Goal: Transaction & Acquisition: Purchase product/service

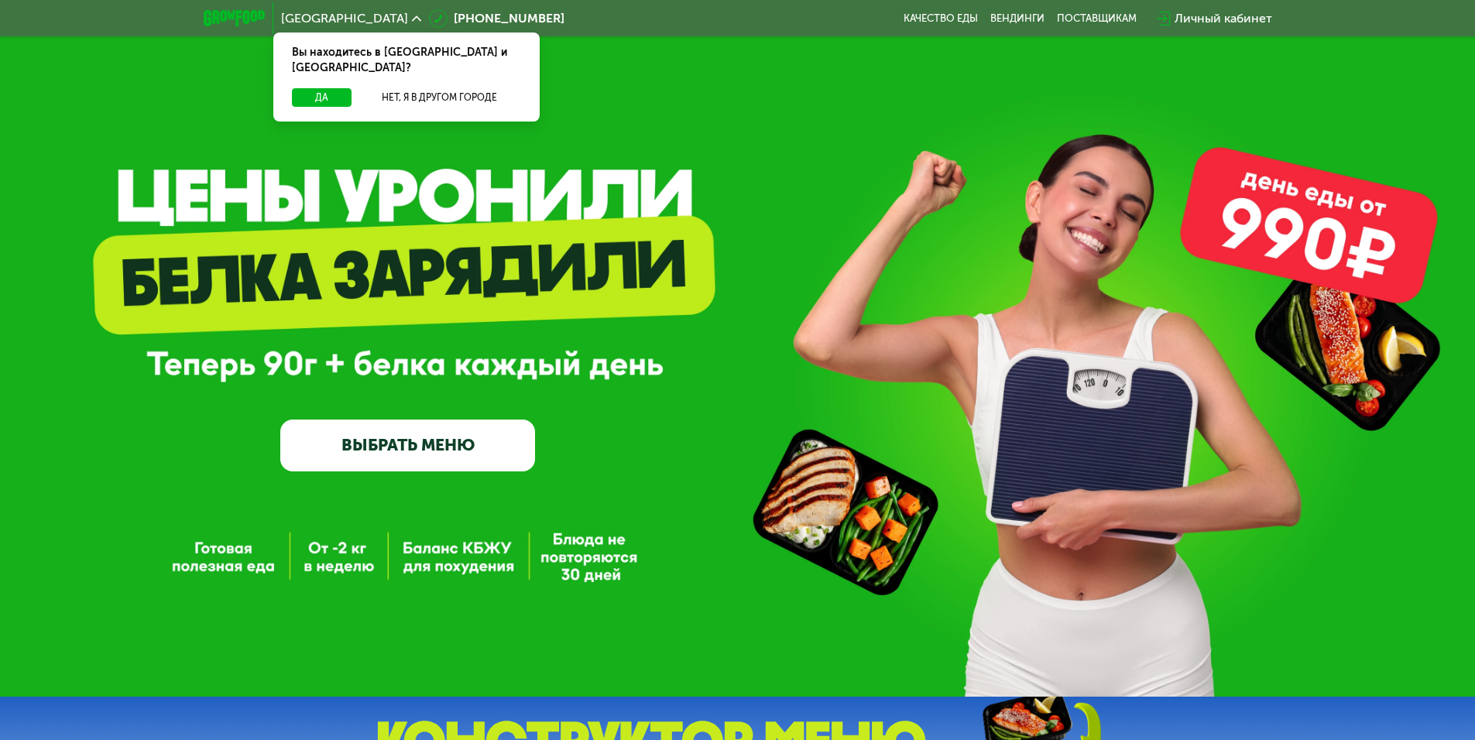
click at [492, 454] on link "ВЫБРАТЬ МЕНЮ" at bounding box center [407, 445] width 255 height 51
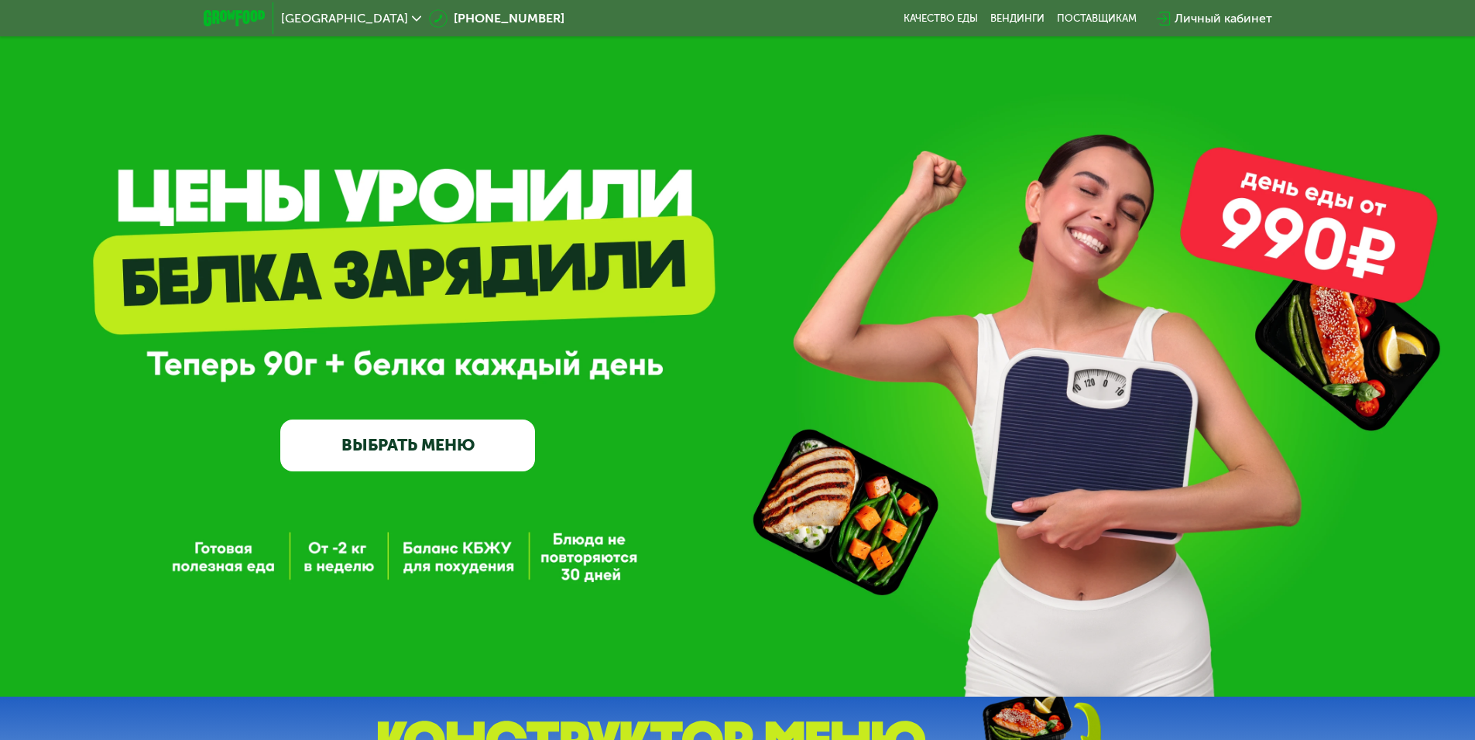
click at [493, 444] on link "ВЫБРАТЬ МЕНЮ" at bounding box center [407, 445] width 255 height 51
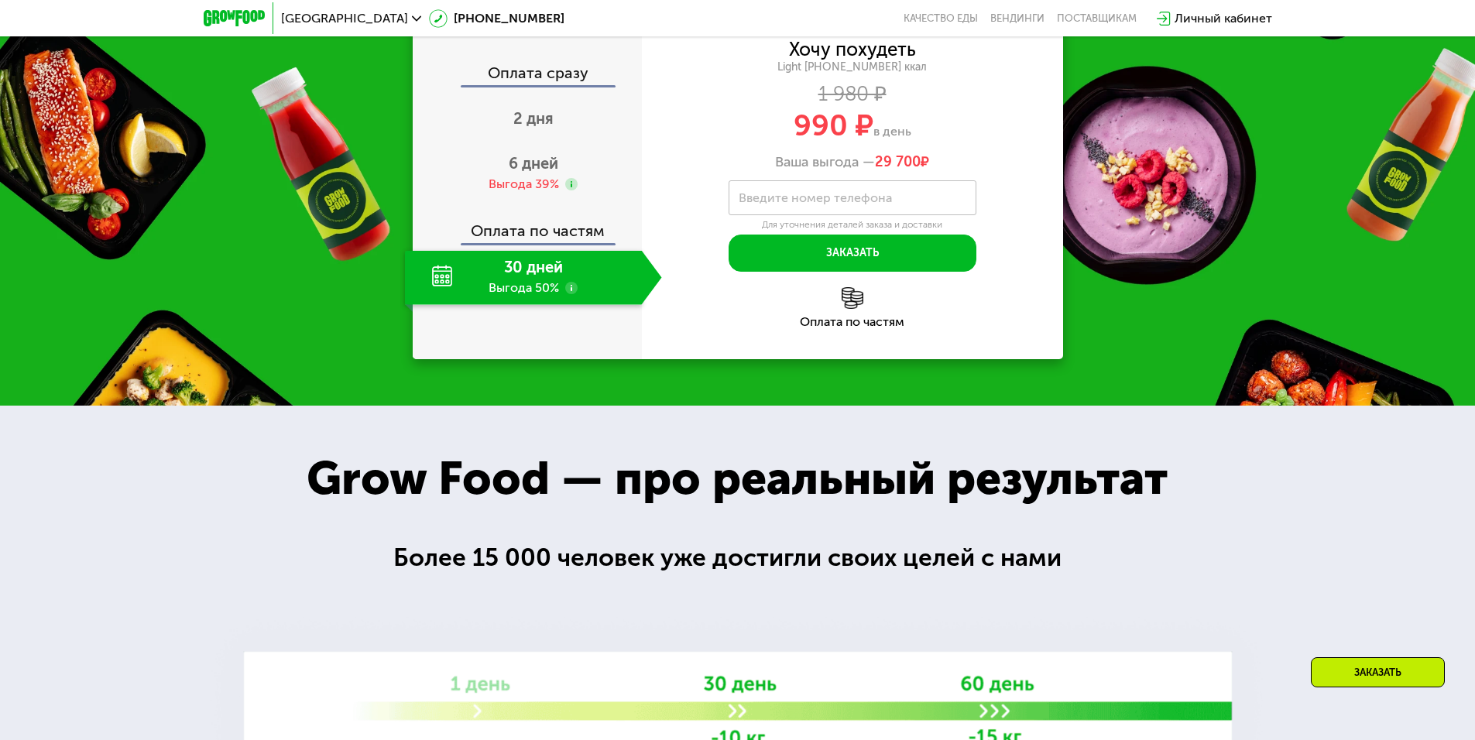
scroll to position [1687, 0]
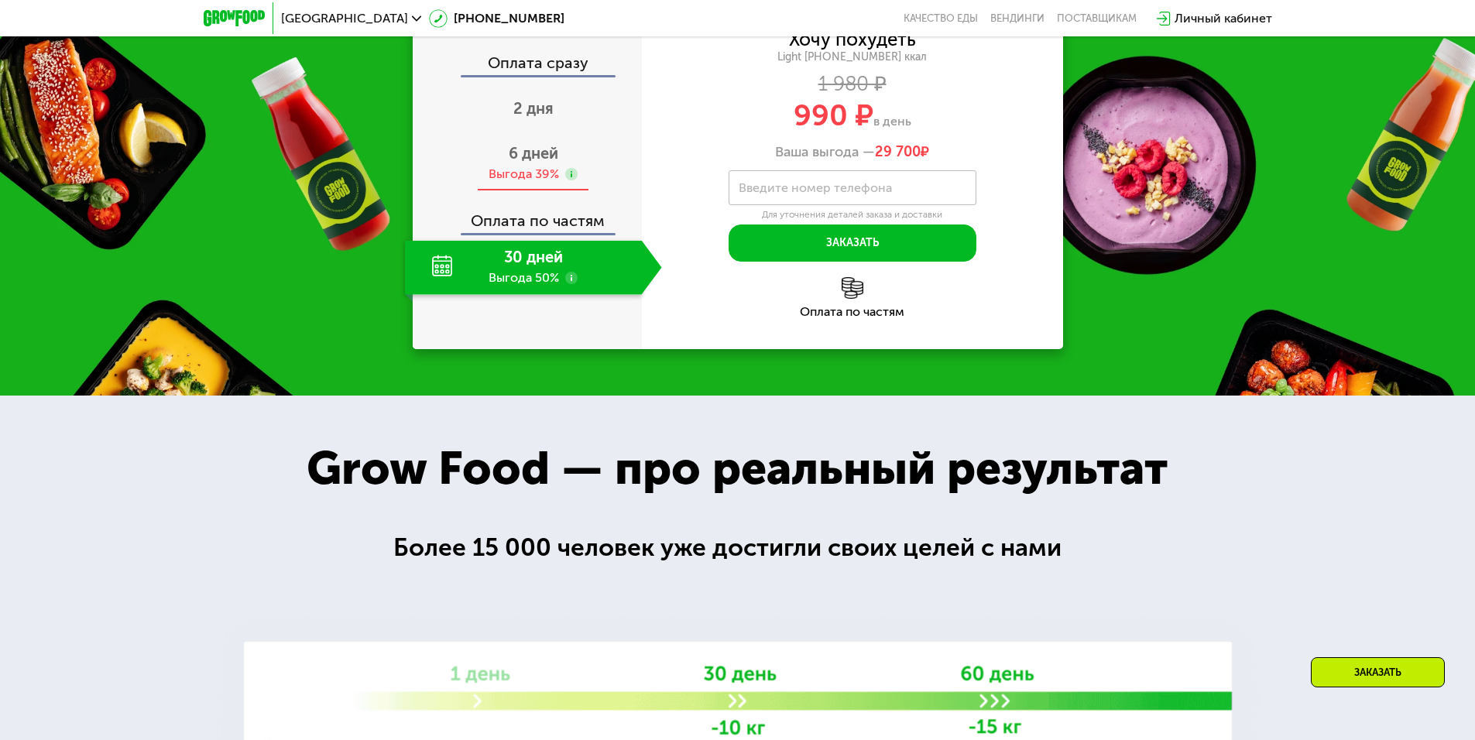
click at [560, 191] on div "6 дней Выгода 39%" at bounding box center [533, 164] width 257 height 54
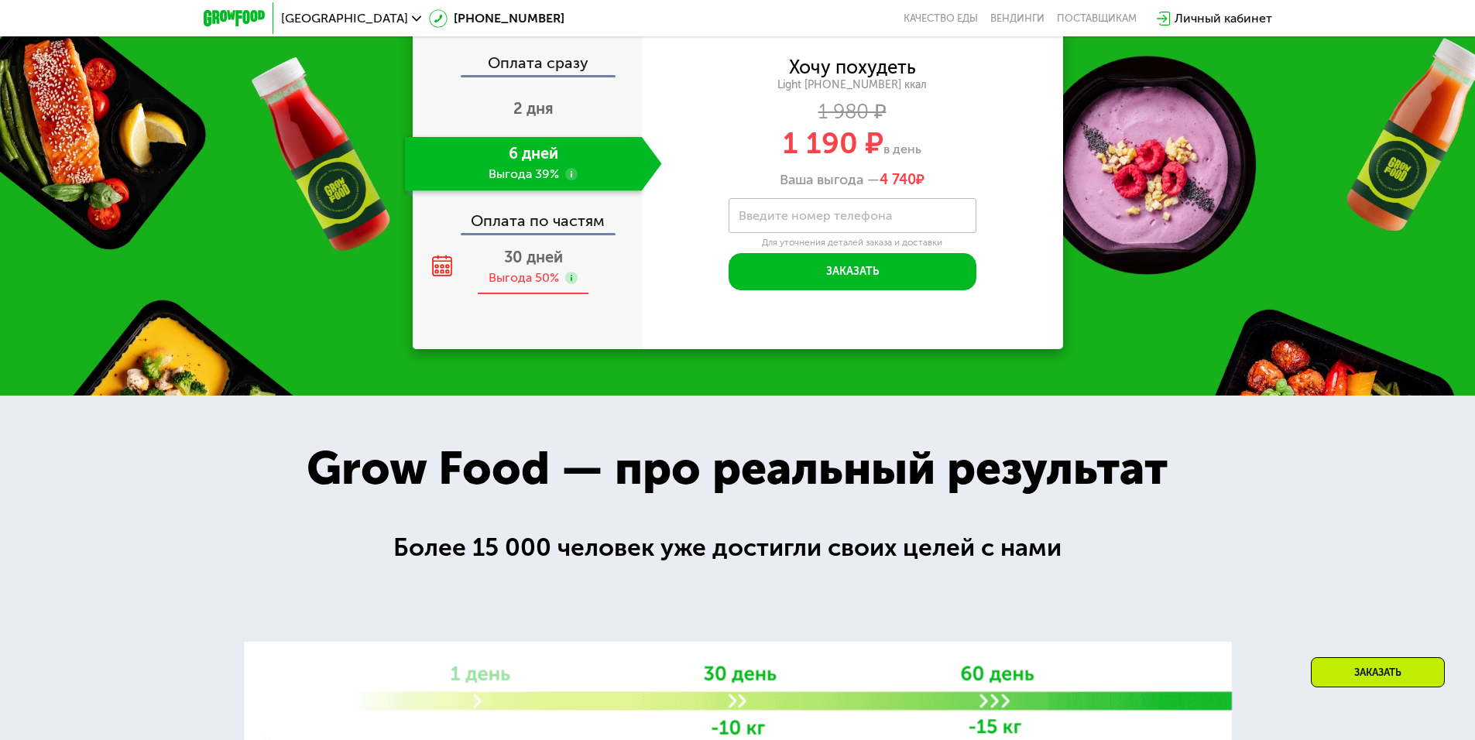
click at [566, 295] on div "30 дней Выгода 50%" at bounding box center [533, 268] width 257 height 54
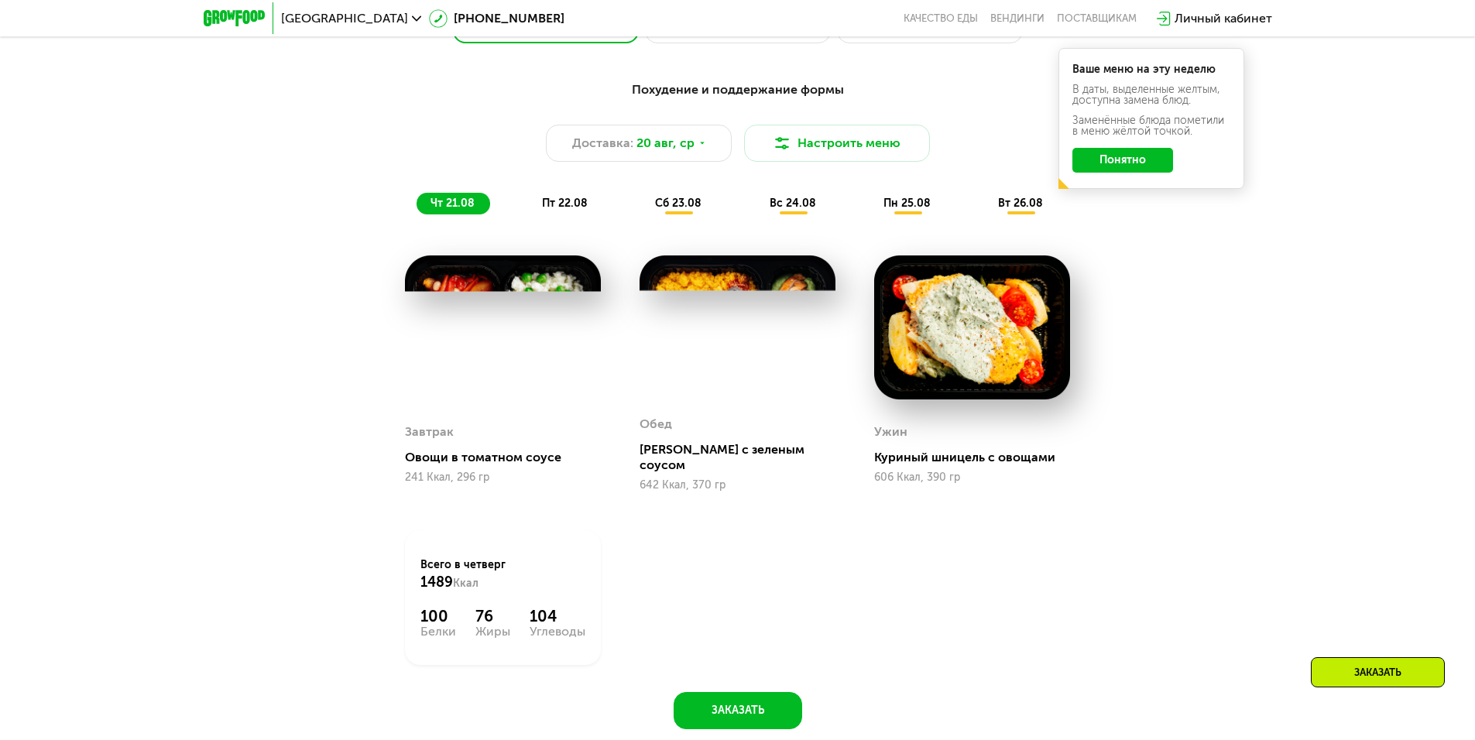
scroll to position [913, 0]
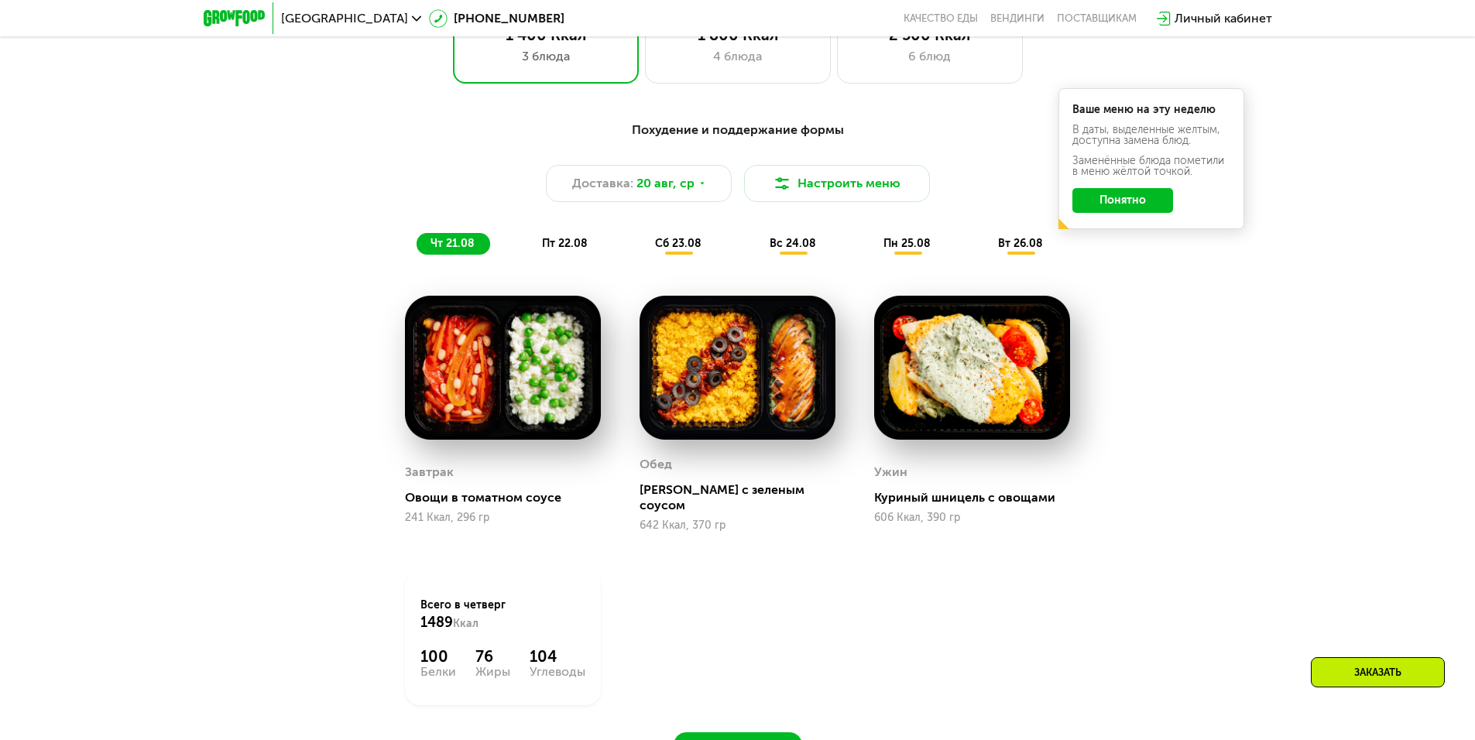
click at [579, 250] on span "пт 22.08" at bounding box center [565, 243] width 46 height 13
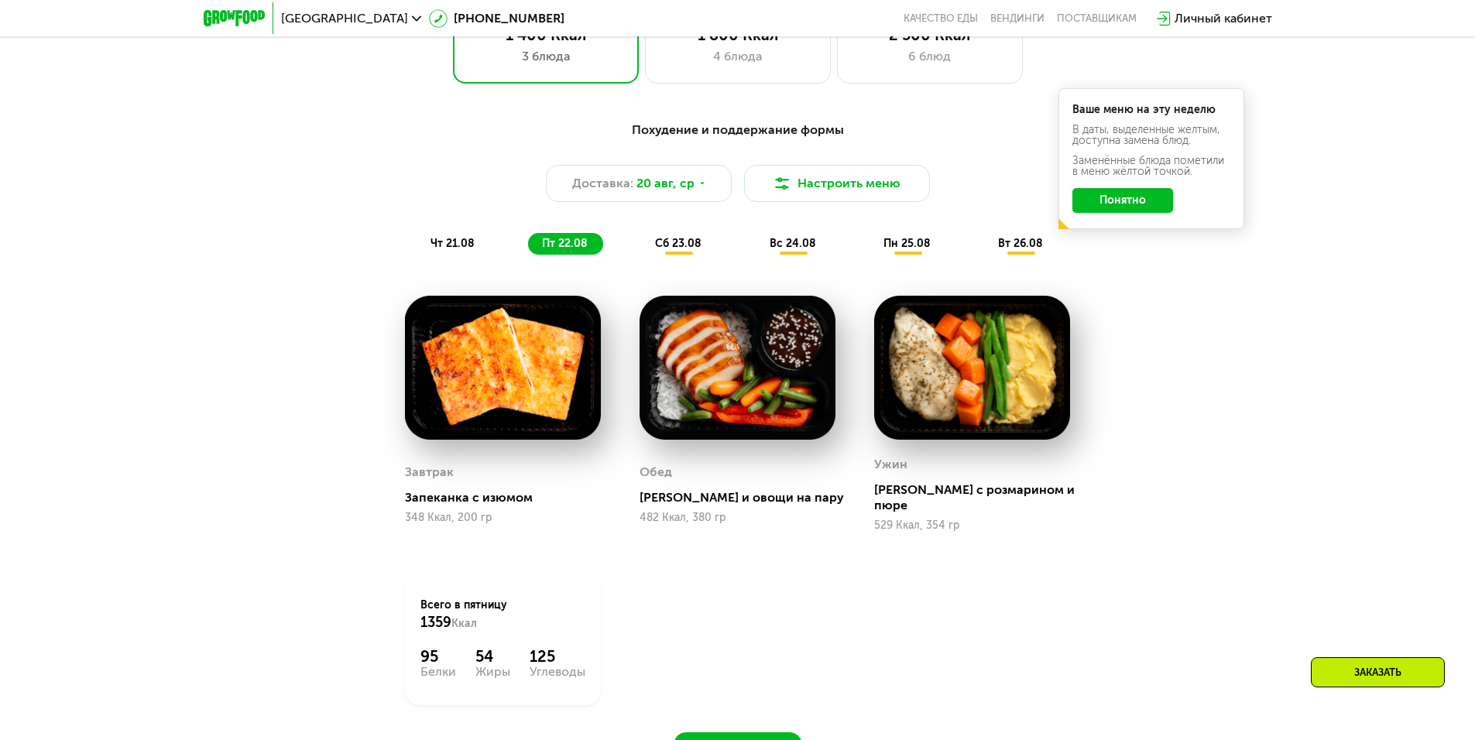
click at [762, 404] on img at bounding box center [737, 368] width 196 height 145
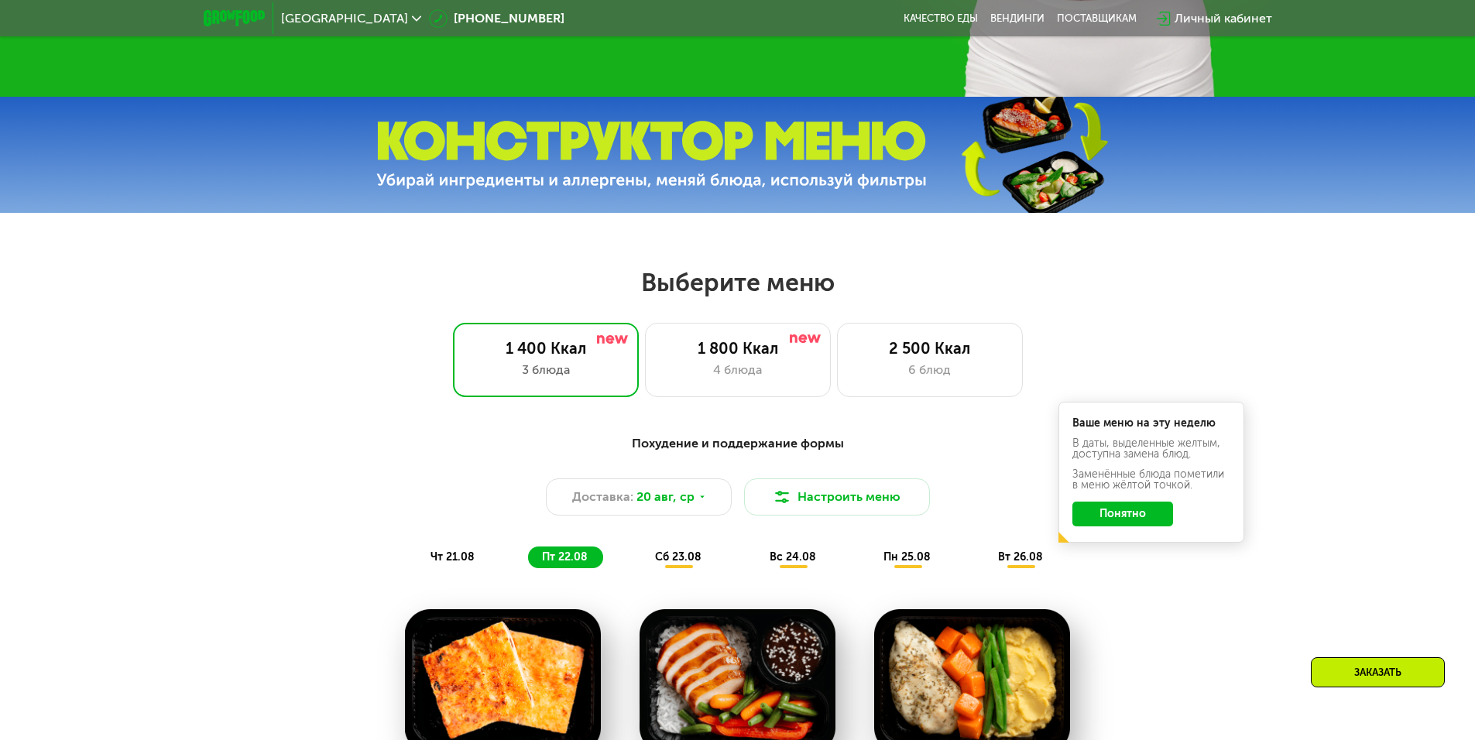
scroll to position [619, 0]
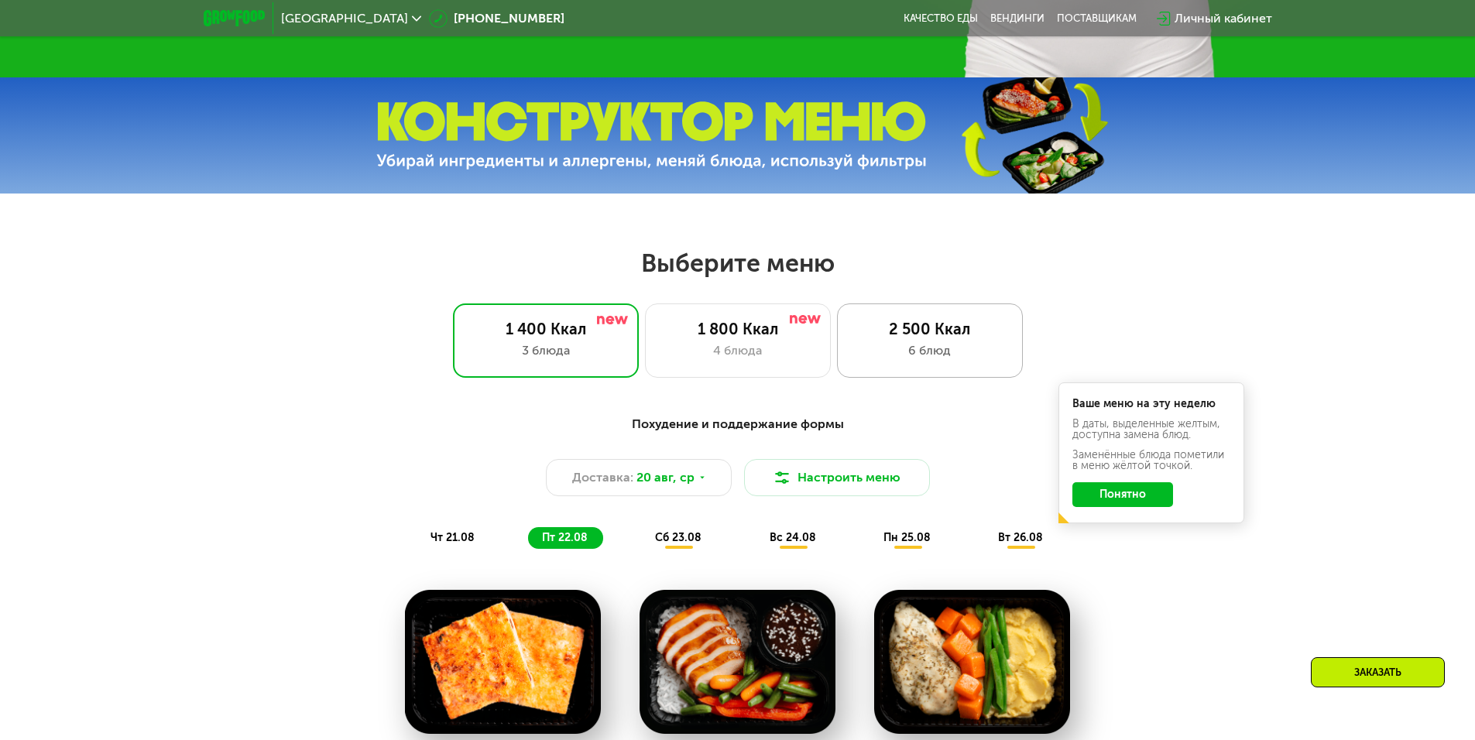
click at [937, 359] on div "6 блюд" at bounding box center [929, 350] width 153 height 19
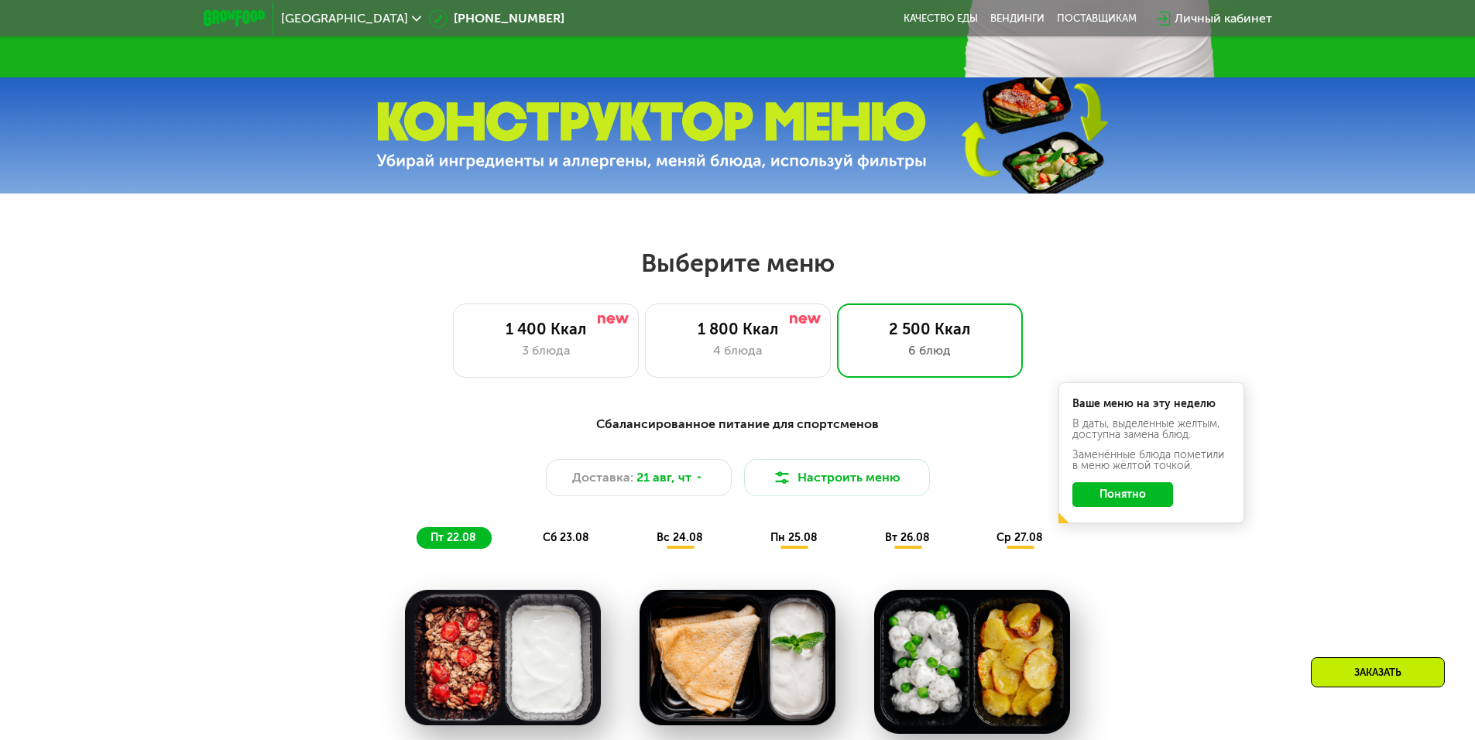
click at [1122, 549] on div "Сбалансированное питание для спортсменов Доставка: [DATE] Настроить меню пт 22.…" at bounding box center [737, 482] width 916 height 134
click at [1121, 503] on button "Понятно" at bounding box center [1122, 494] width 101 height 25
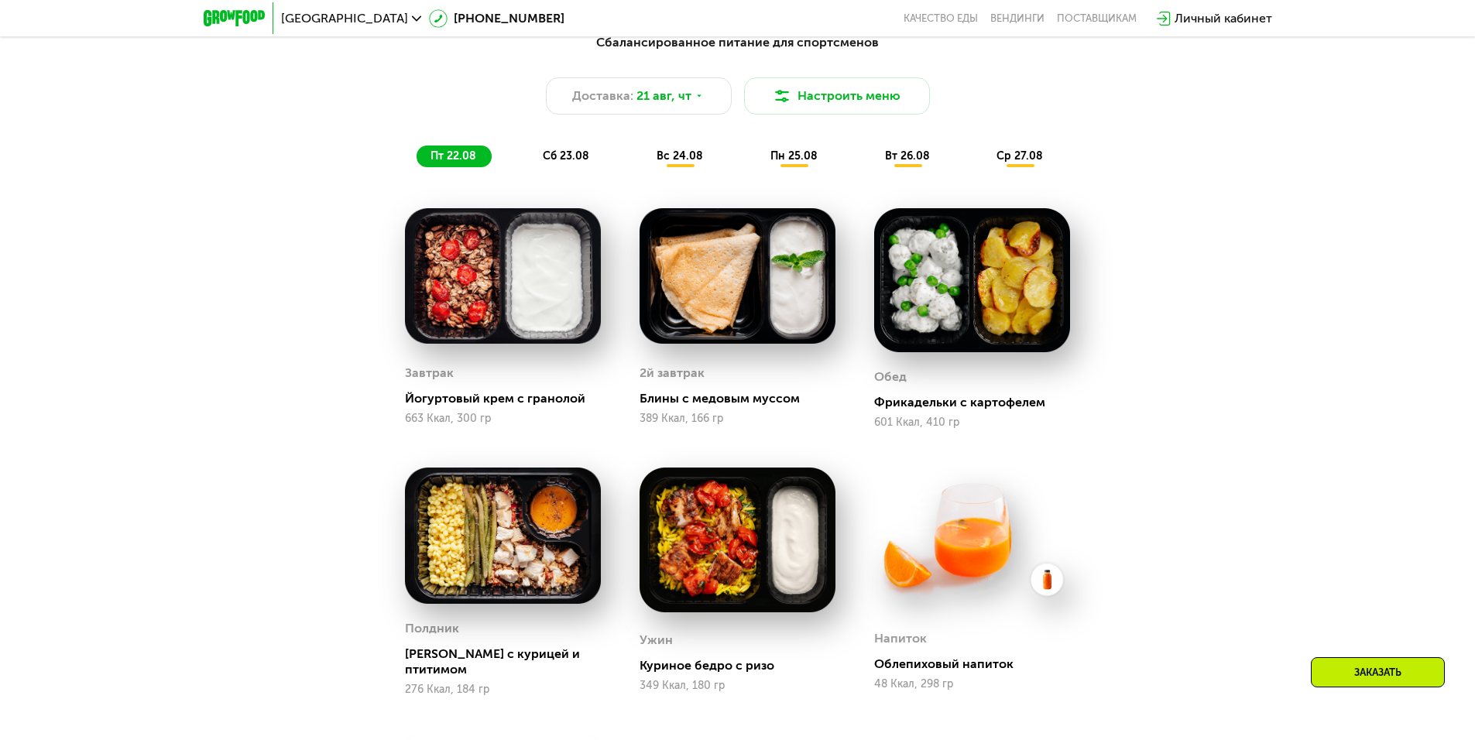
scroll to position [1006, 0]
